Goal: Transaction & Acquisition: Obtain resource

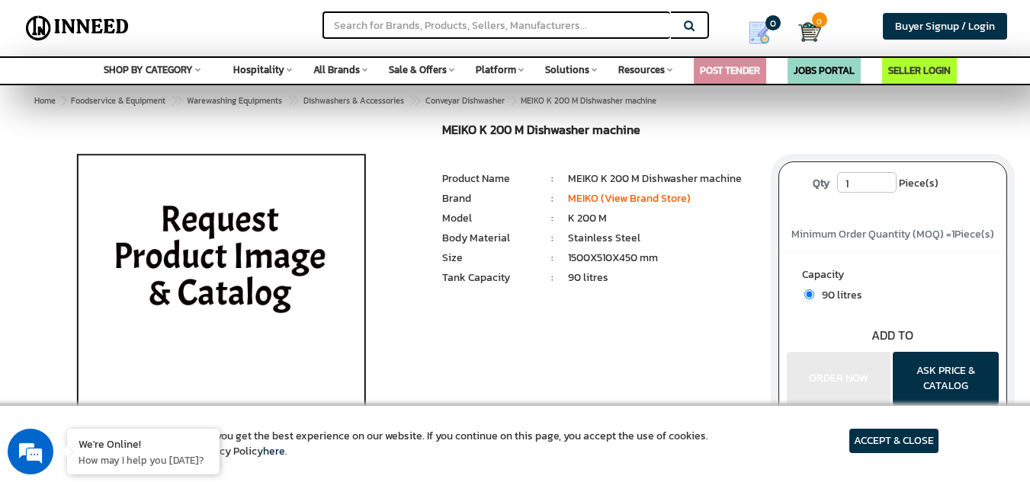
click at [534, 220] on li "Model" at bounding box center [489, 218] width 94 height 15
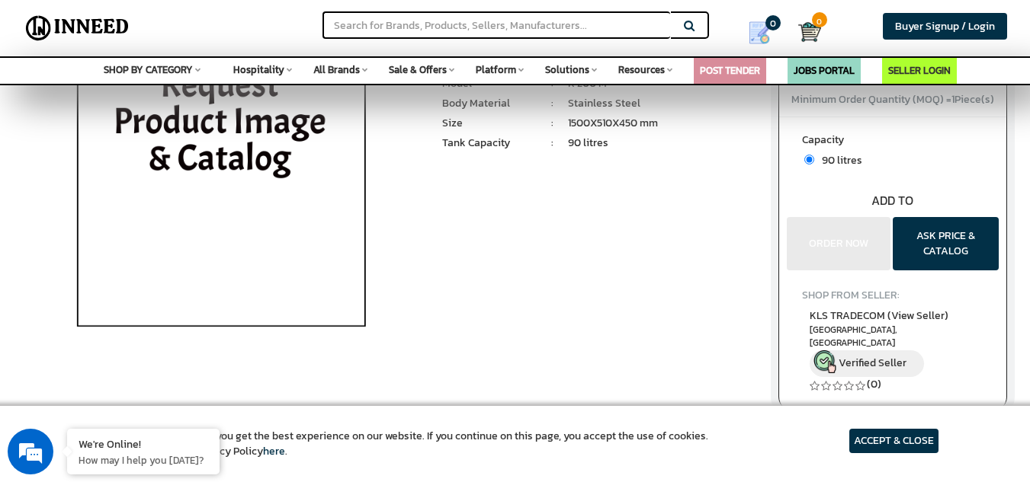
scroll to position [229, 0]
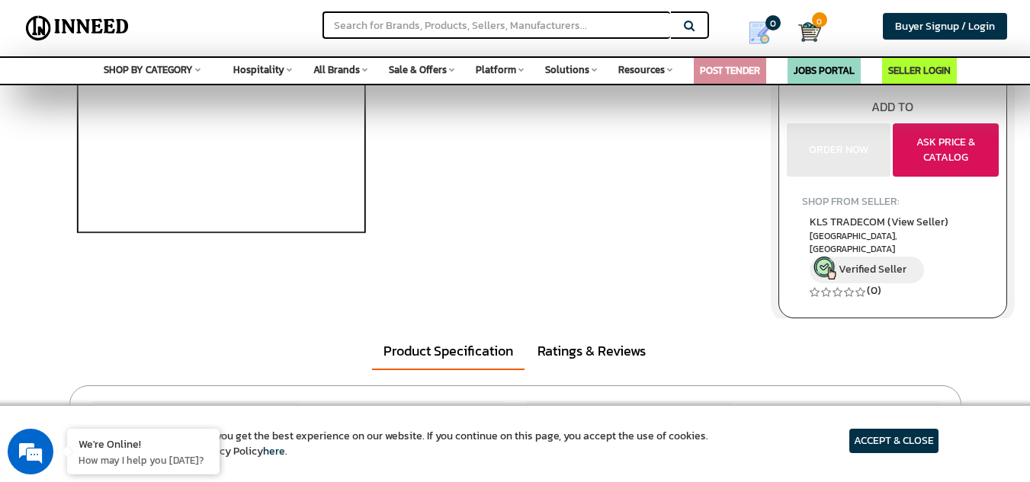
click at [960, 147] on button "ASK PRICE & CATALOG" at bounding box center [946, 149] width 106 height 53
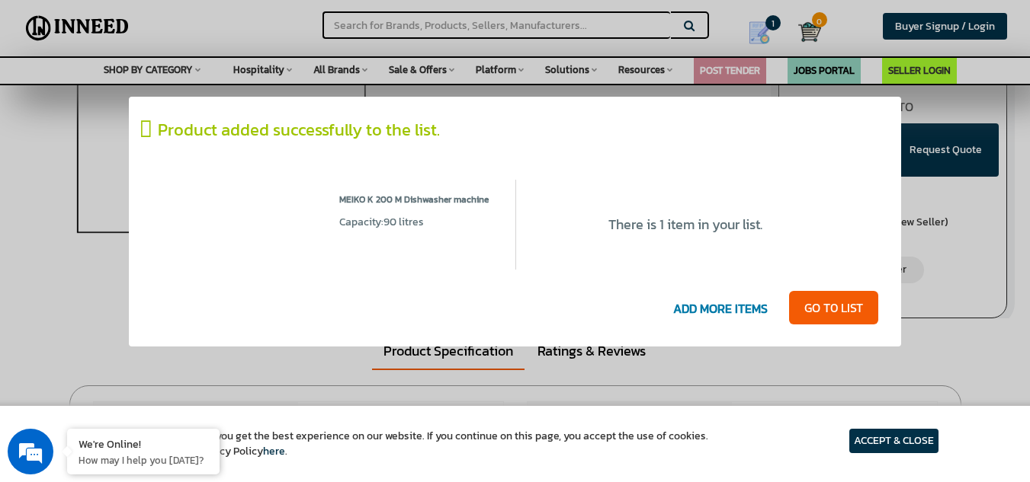
scroll to position [0, 0]
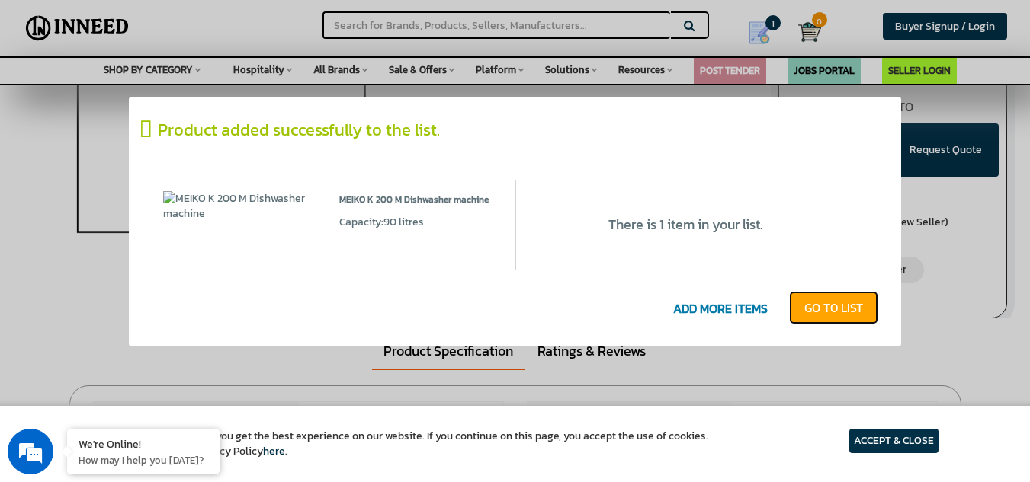
click at [809, 309] on link "GO T0 LIST" at bounding box center [833, 308] width 89 height 34
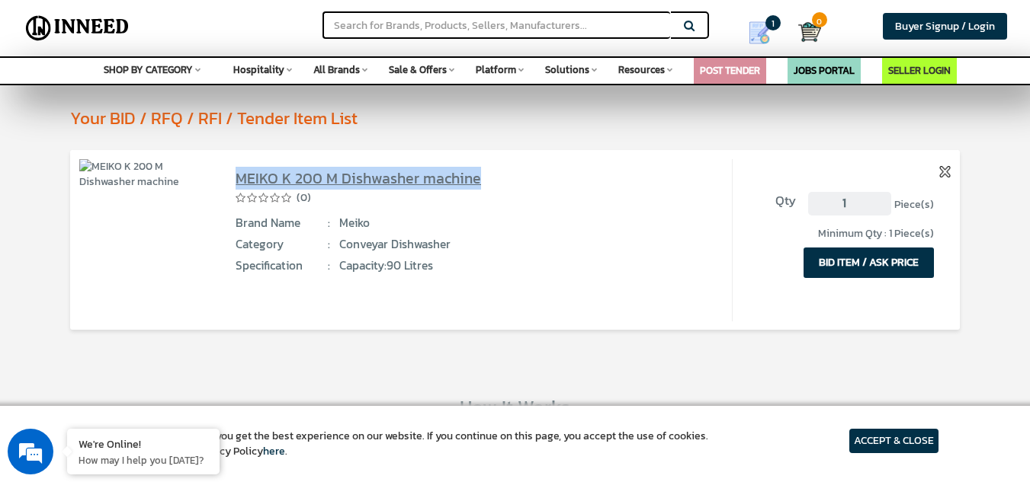
drag, startPoint x: 502, startPoint y: 175, endPoint x: 236, endPoint y: 187, distance: 266.3
click at [236, 187] on div "MEIKO K 200 M Dishwasher machine" at bounding box center [471, 178] width 470 height 21
copy link "MEIKO K 200 M Dishwasher machine"
